Goal: Information Seeking & Learning: Learn about a topic

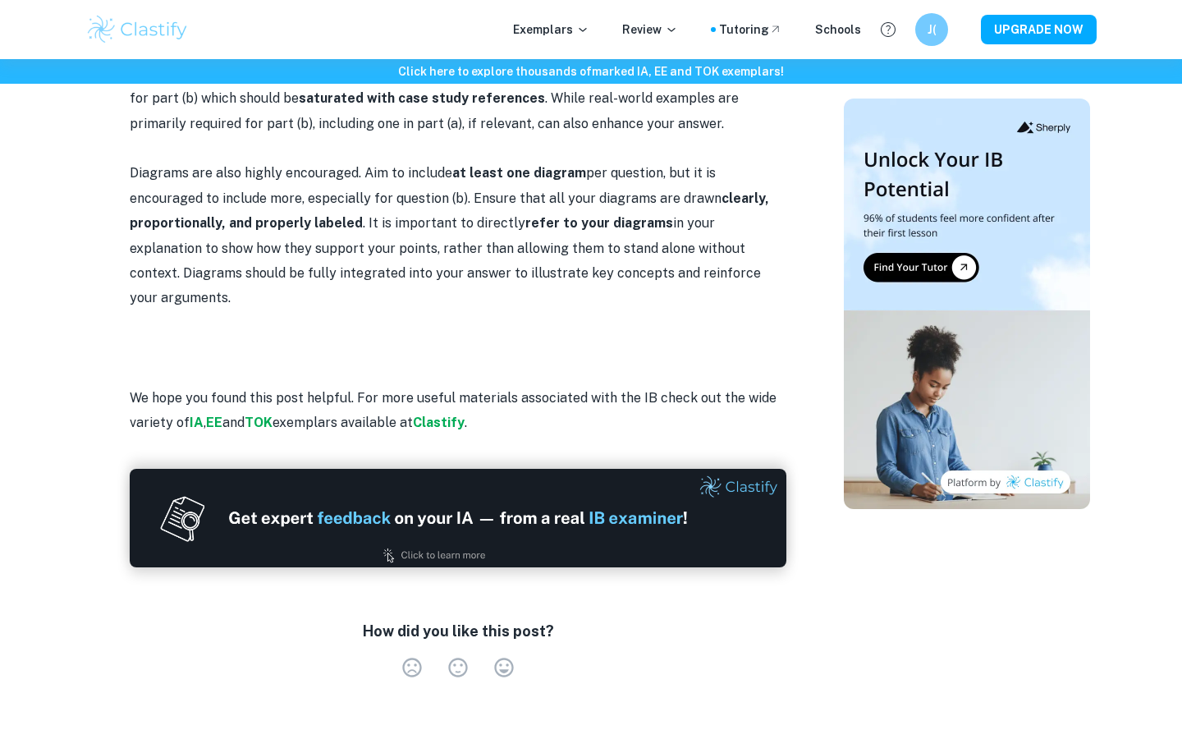
scroll to position [1767, 0]
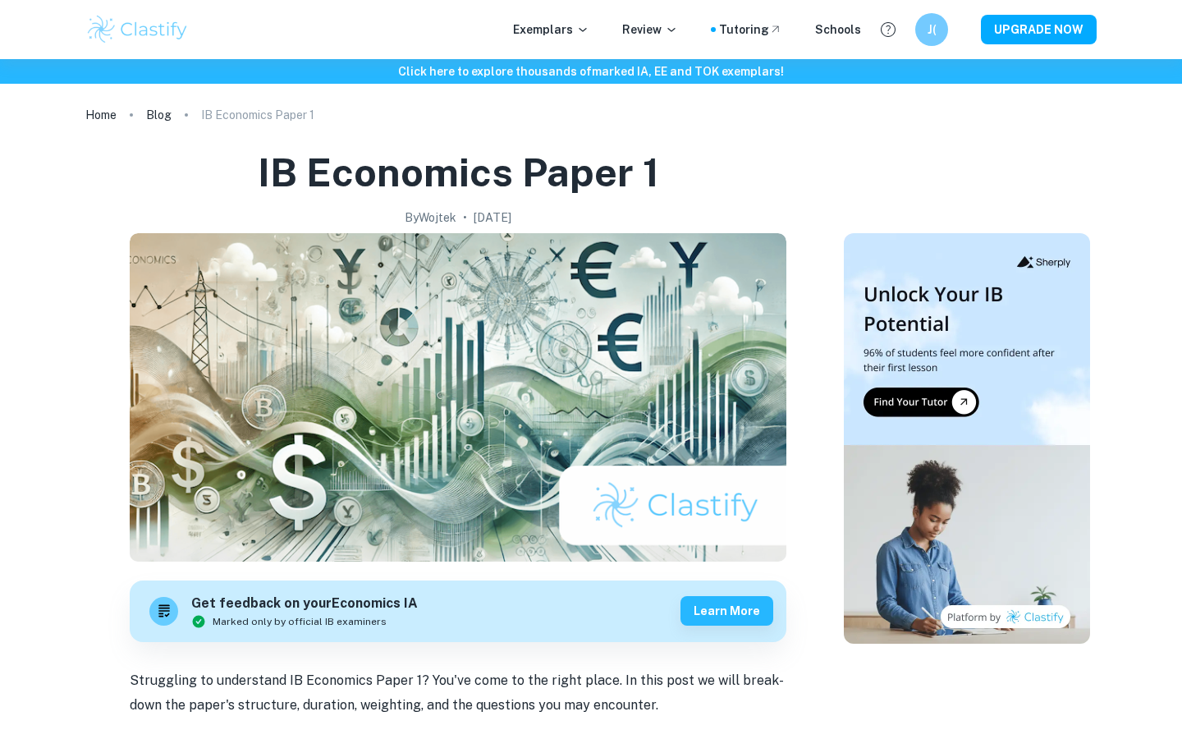
scroll to position [656, 0]
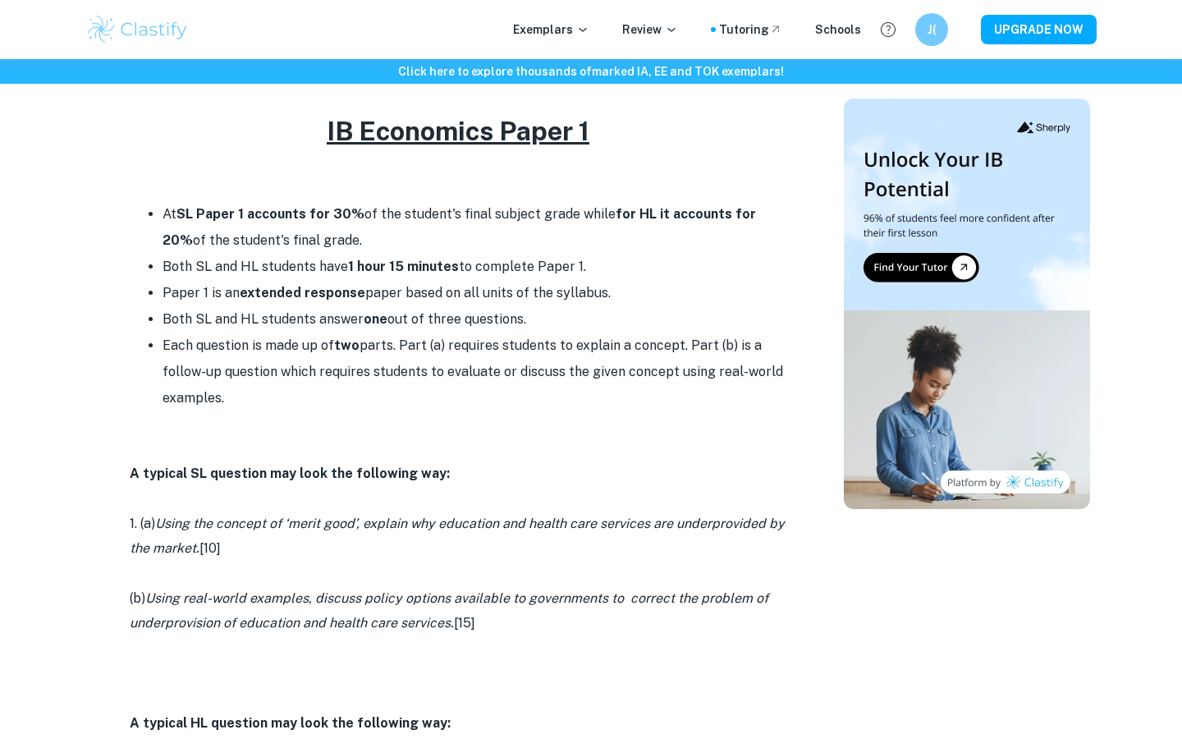
drag, startPoint x: 230, startPoint y: 389, endPoint x: 163, endPoint y: 339, distance: 83.9
click at [163, 339] on li "Each question is made up of two parts. Part (a) requires students to explain a …" at bounding box center [475, 372] width 624 height 79
copy li "Each question is made up of two parts. Part (a) requires students to explain a …"
